Goal: Task Accomplishment & Management: Complete application form

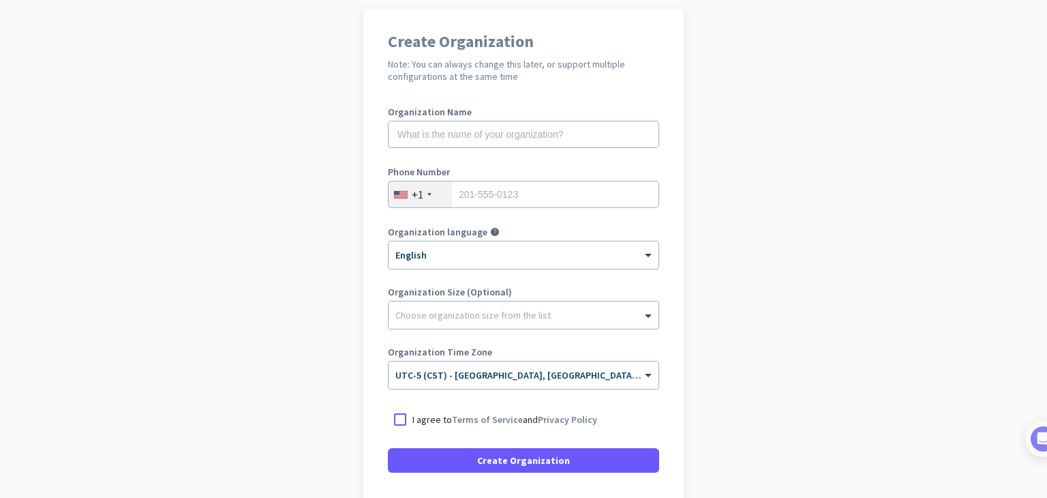
scroll to position [79, 0]
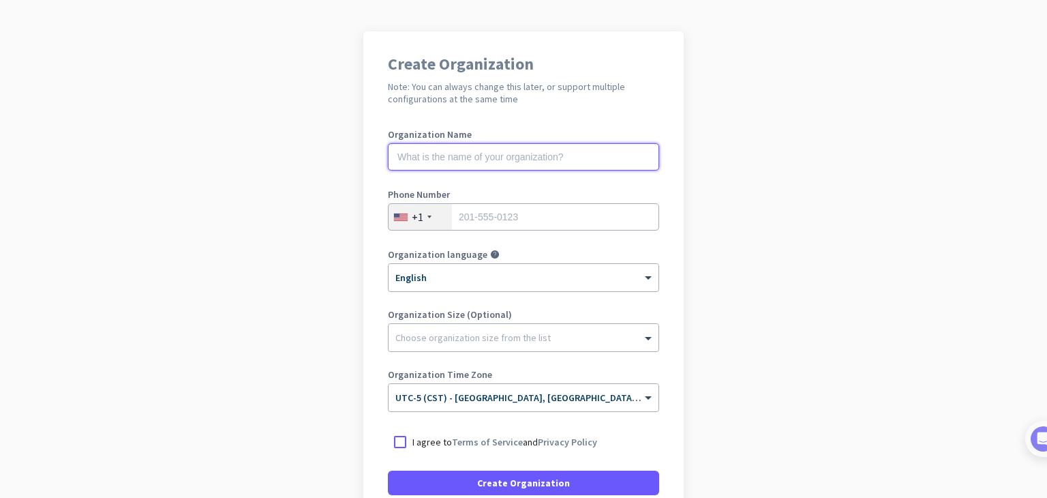
click at [513, 162] on input "text" at bounding box center [523, 156] width 271 height 27
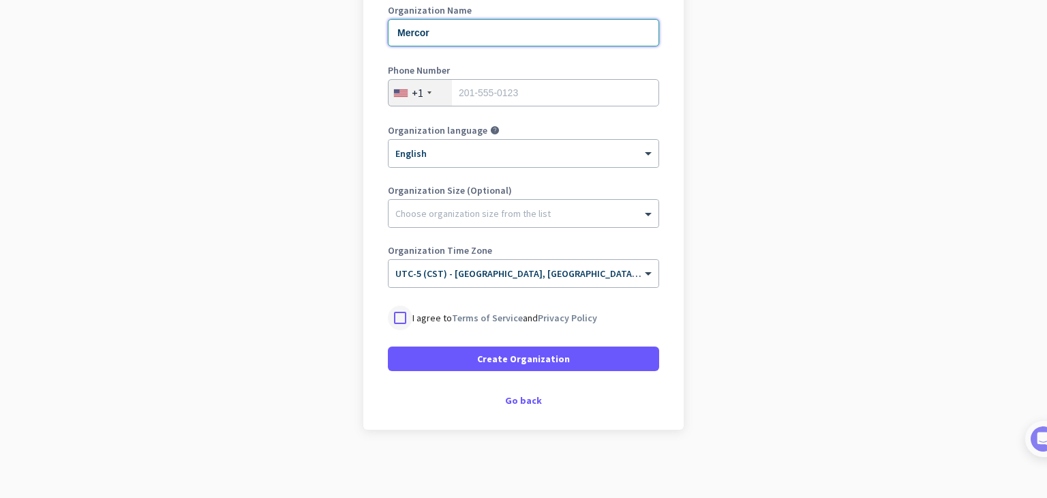
type input "Mercor"
click at [389, 318] on div at bounding box center [400, 317] width 25 height 25
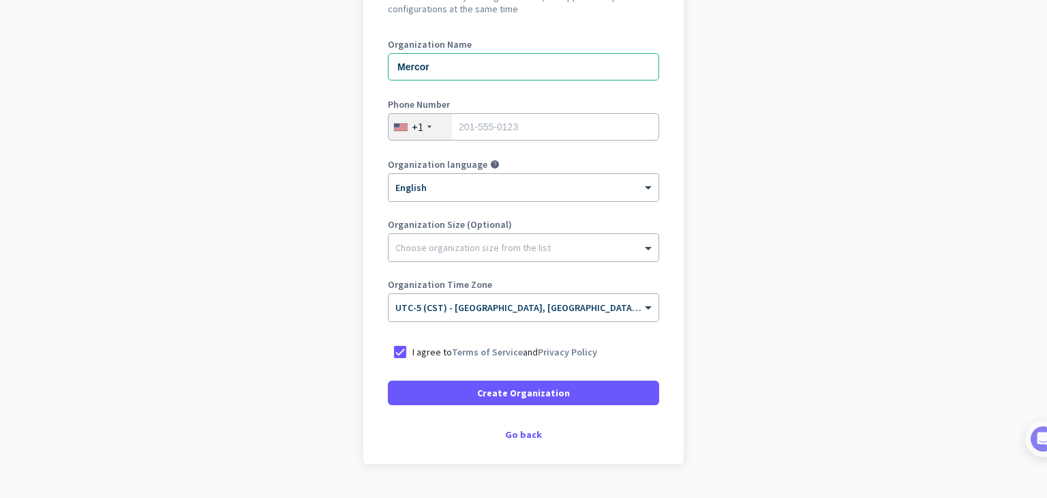
scroll to position [169, 0]
click at [515, 437] on div "Go back" at bounding box center [523, 434] width 271 height 10
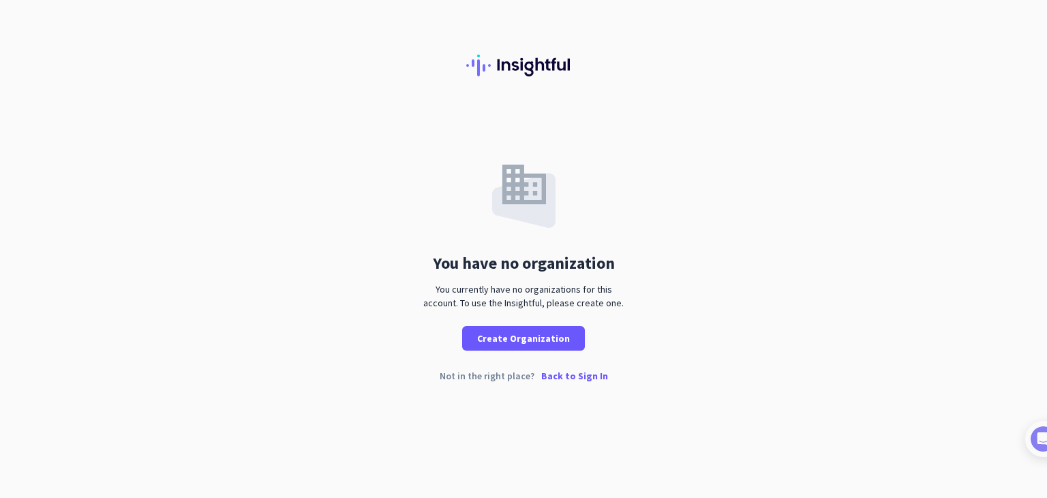
click at [562, 374] on p "Back to Sign In" at bounding box center [574, 376] width 67 height 10
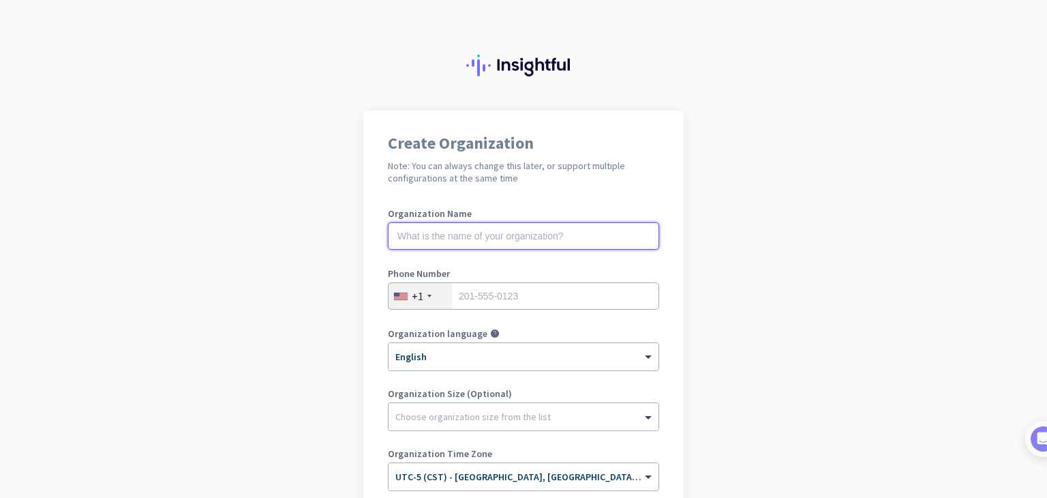
click at [497, 230] on input "text" at bounding box center [523, 235] width 271 height 27
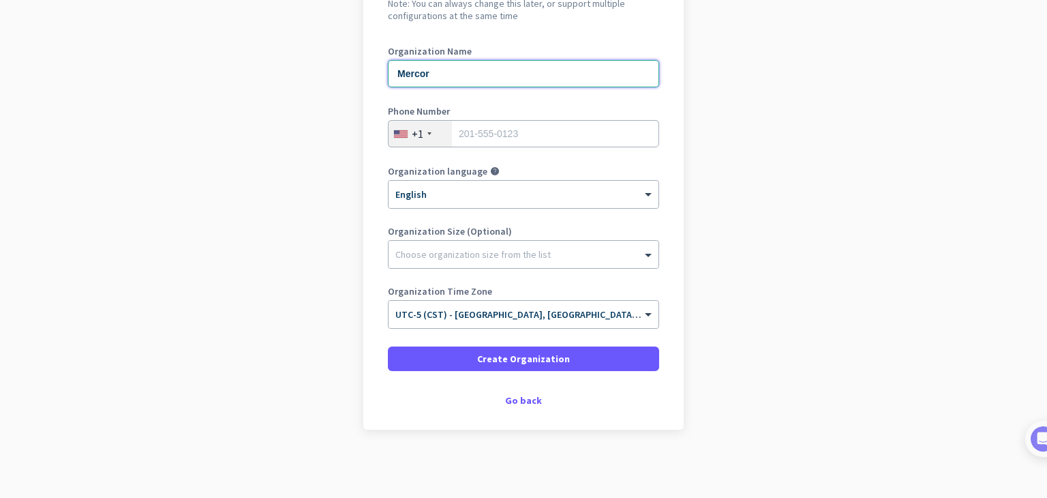
scroll to position [162, 0]
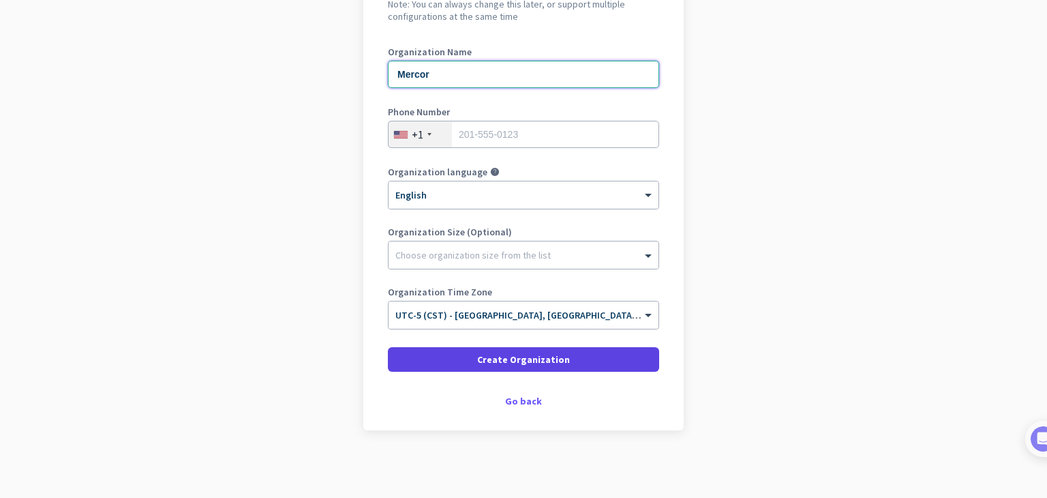
type input "Mercor"
click at [502, 359] on span "Create Organization" at bounding box center [523, 359] width 93 height 14
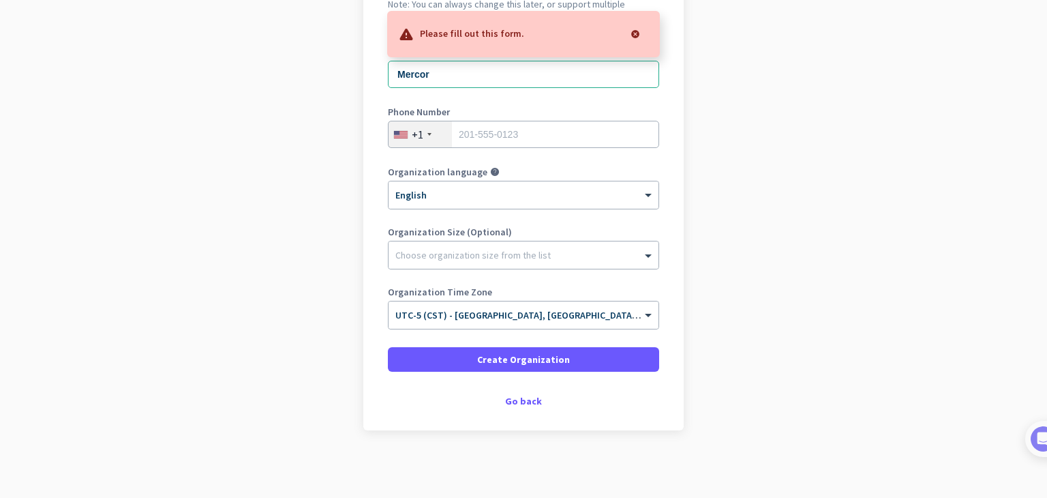
click at [836, 411] on app-onboarding-organization "Create Organization Note: You can always change this later, or support multiple…" at bounding box center [523, 223] width 1047 height 549
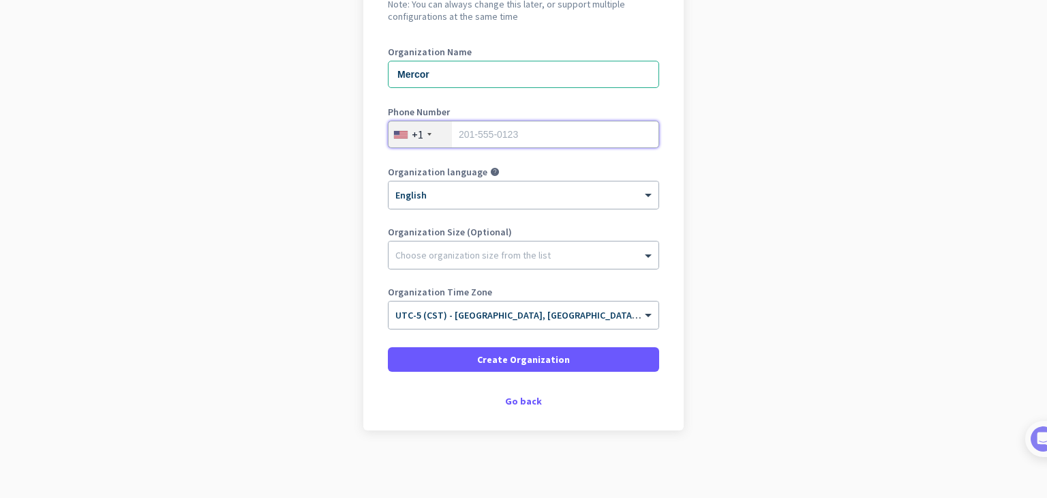
click at [537, 142] on input "tel" at bounding box center [523, 134] width 271 height 27
type input "2104800990"
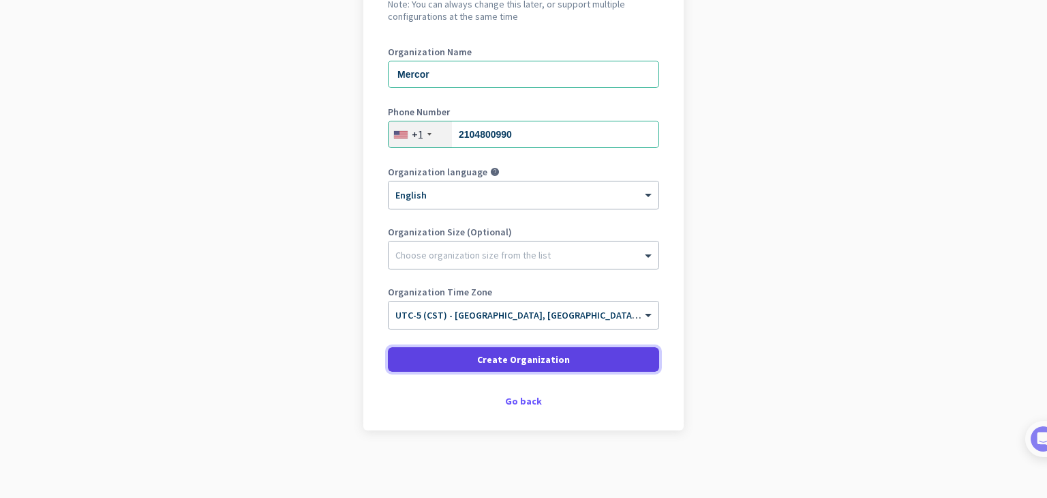
click at [523, 371] on span at bounding box center [523, 359] width 271 height 33
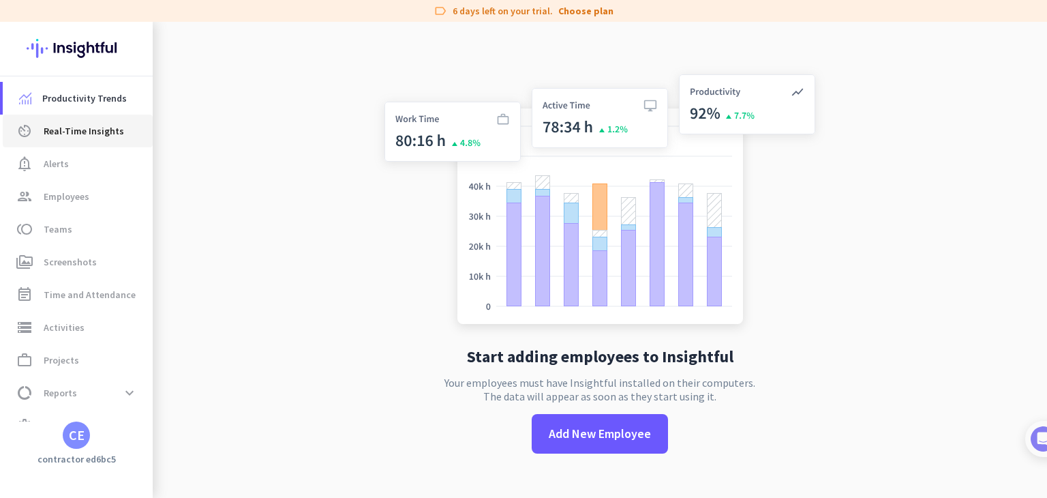
click at [78, 124] on span "Real-Time Insights" at bounding box center [84, 131] width 80 height 16
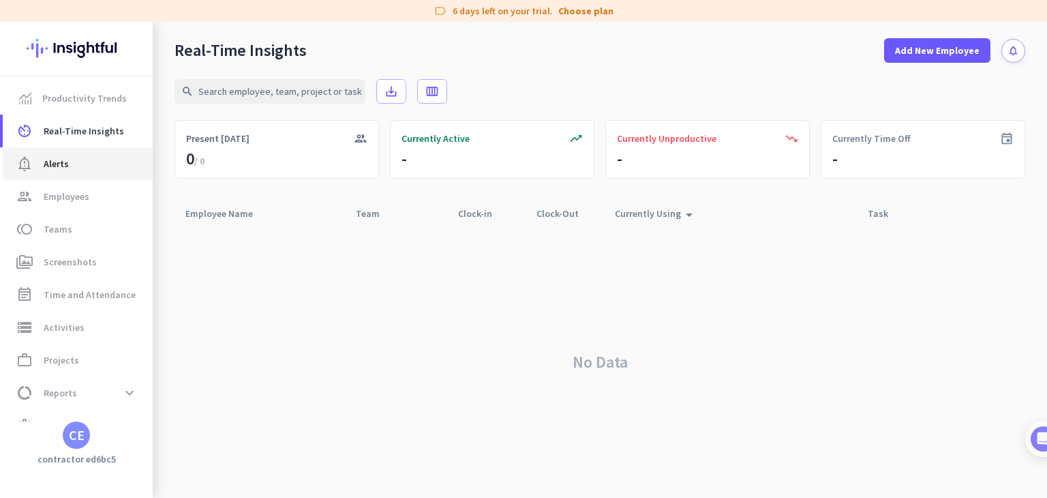
click at [65, 167] on span "Alerts" at bounding box center [56, 163] width 25 height 16
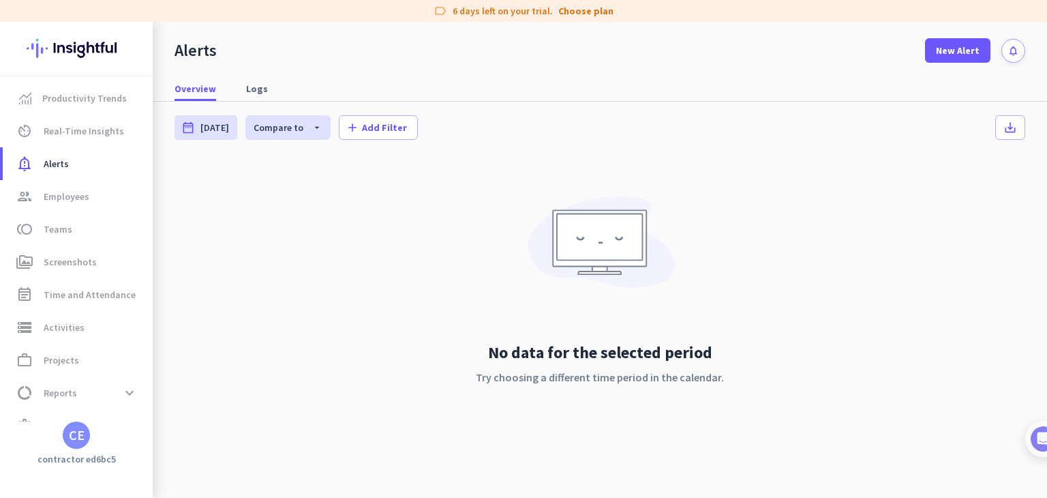
click at [76, 442] on div "CE" at bounding box center [77, 435] width 16 height 14
click at [240, 280] on div at bounding box center [523, 249] width 1047 height 498
click at [87, 293] on span "Time and Attendance" at bounding box center [90, 294] width 92 height 16
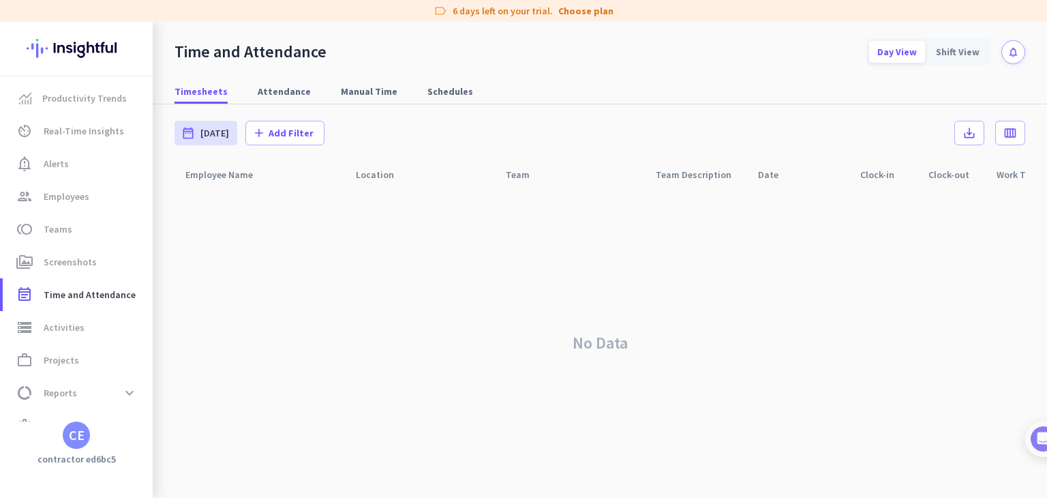
click at [78, 440] on div "CE" at bounding box center [77, 435] width 16 height 14
click at [147, 410] on span "Sign out" at bounding box center [149, 409] width 82 height 12
